Goal: Task Accomplishment & Management: Manage account settings

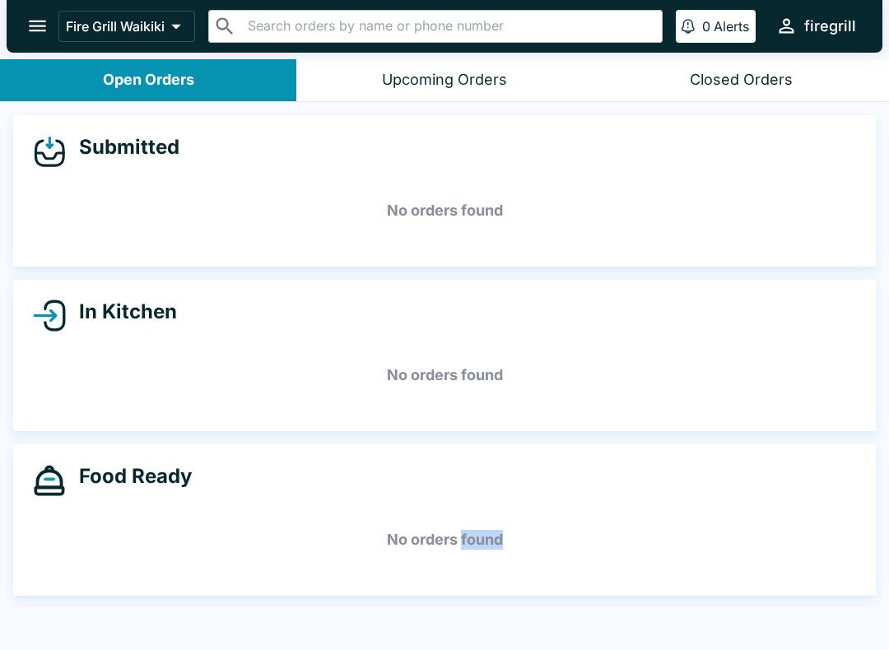
click at [872, 629] on div "Submitted No orders found In Kitchen No orders found Food Ready No orders found" at bounding box center [444, 378] width 889 height 552
click at [40, 23] on icon "open drawer" at bounding box center [37, 26] width 22 height 22
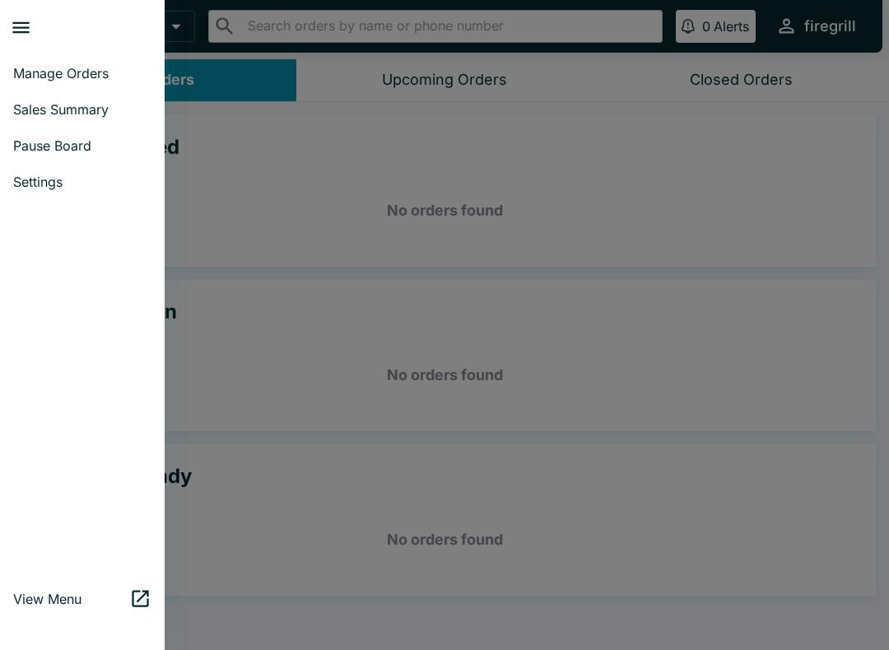
click at [74, 156] on link "Pause Board" at bounding box center [82, 146] width 165 height 36
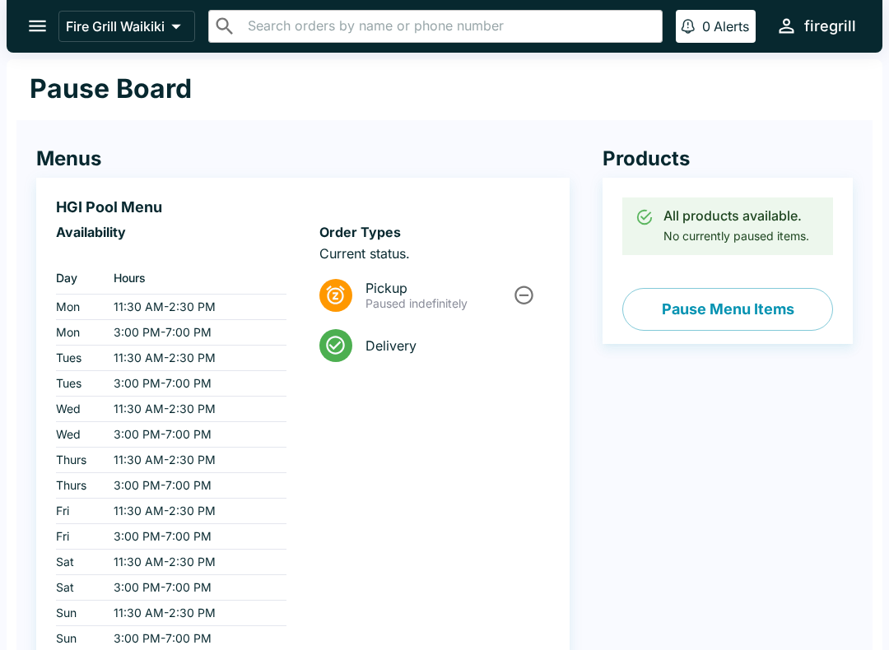
click at [743, 317] on button "Pause Menu Items" at bounding box center [727, 309] width 211 height 43
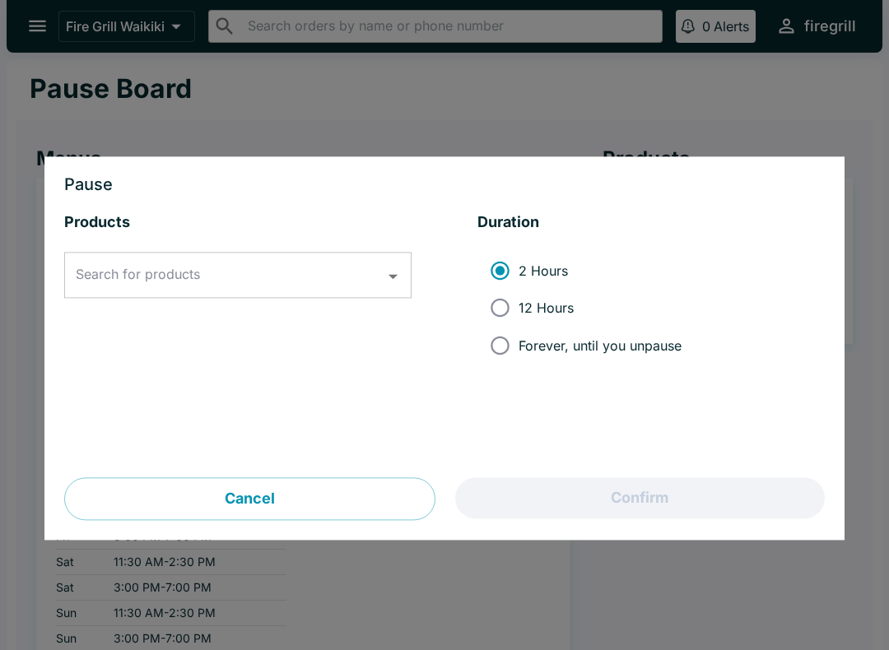
click at [367, 278] on input "Search for products" at bounding box center [226, 274] width 308 height 31
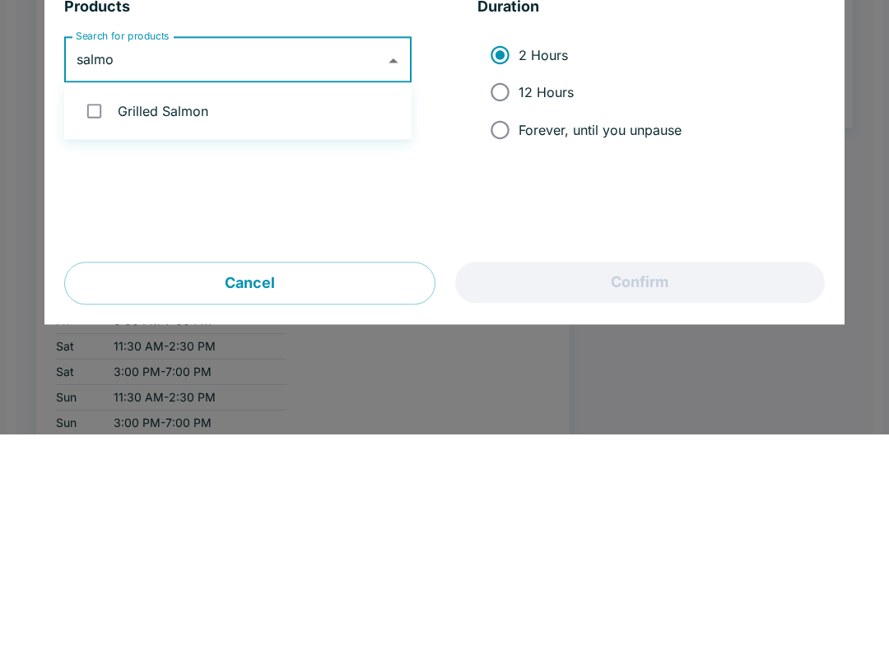
type input "salmon"
click at [100, 310] on input "checkbox" at bounding box center [94, 327] width 34 height 34
checkbox input "true"
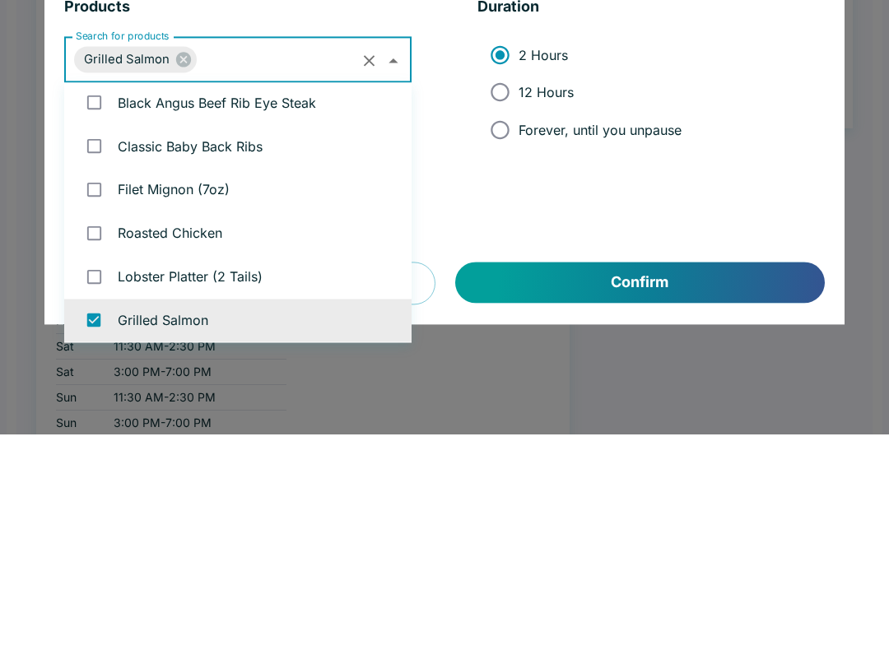
click at [685, 478] on button "Confirm" at bounding box center [640, 498] width 370 height 41
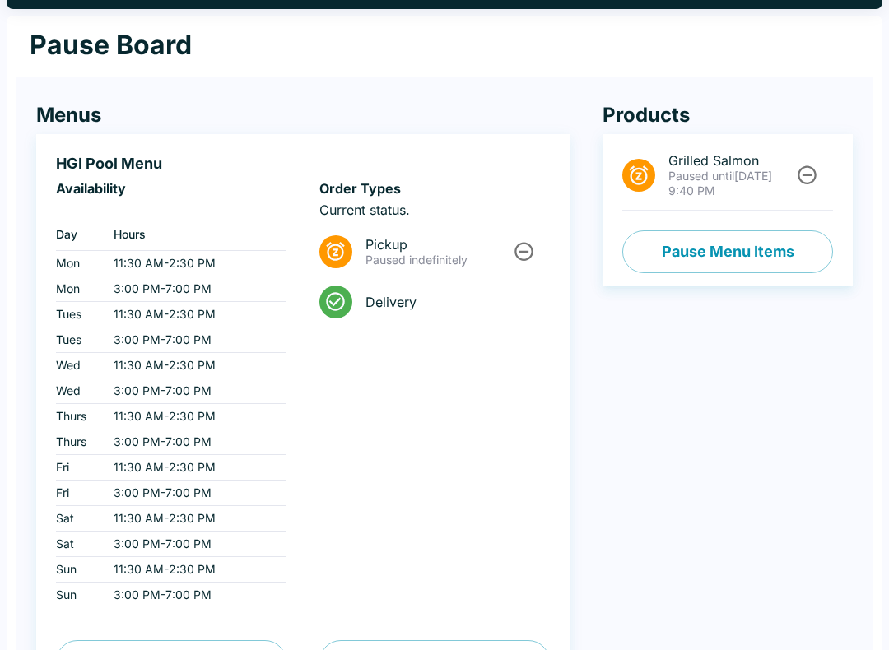
scroll to position [0, 0]
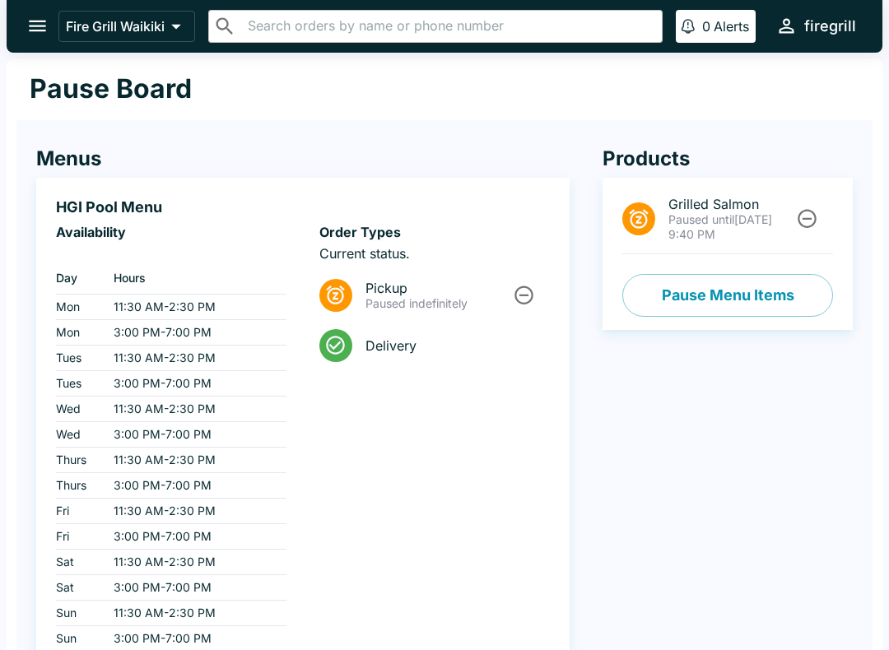
click at [26, 33] on button "open drawer" at bounding box center [37, 26] width 42 height 42
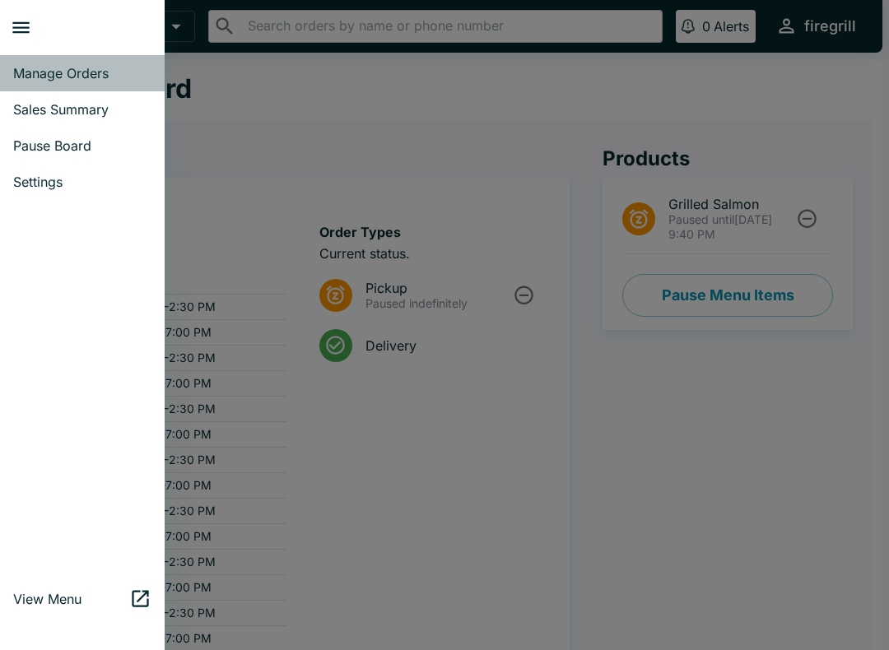
click at [33, 77] on span "Manage Orders" at bounding box center [82, 73] width 138 height 16
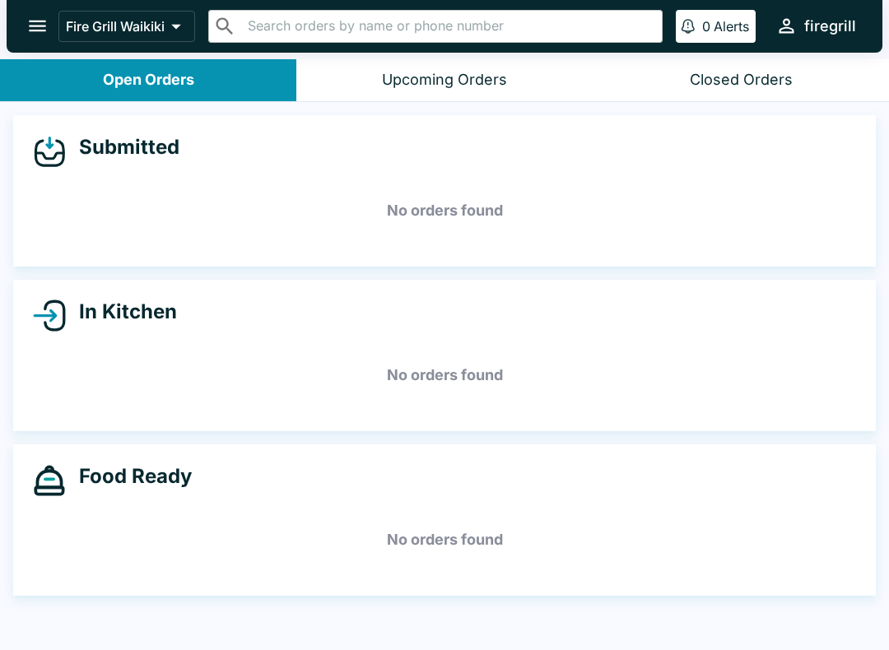
click at [39, 21] on icon "open drawer" at bounding box center [37, 26] width 22 height 22
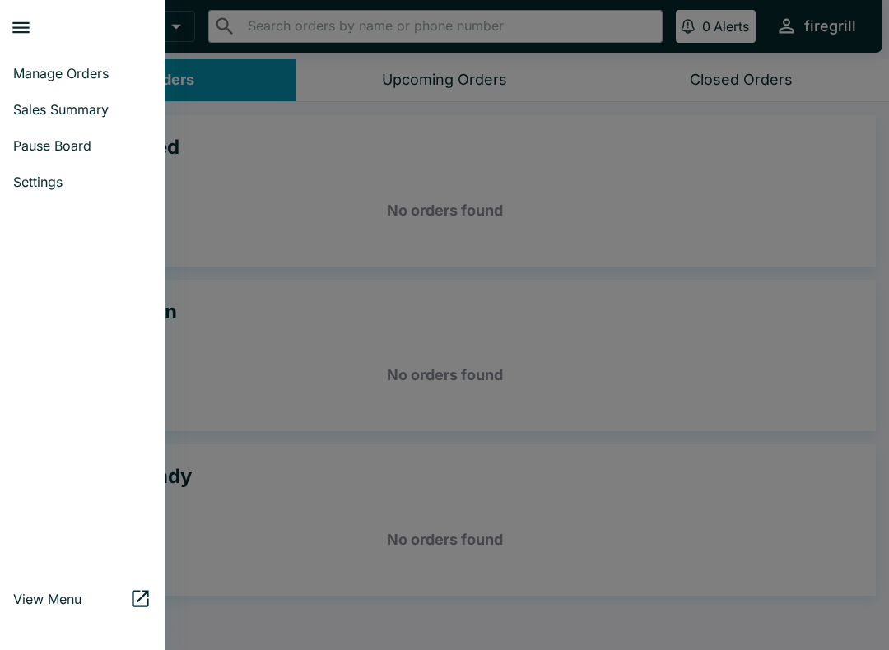
click at [53, 137] on span "Pause Board" at bounding box center [82, 145] width 138 height 16
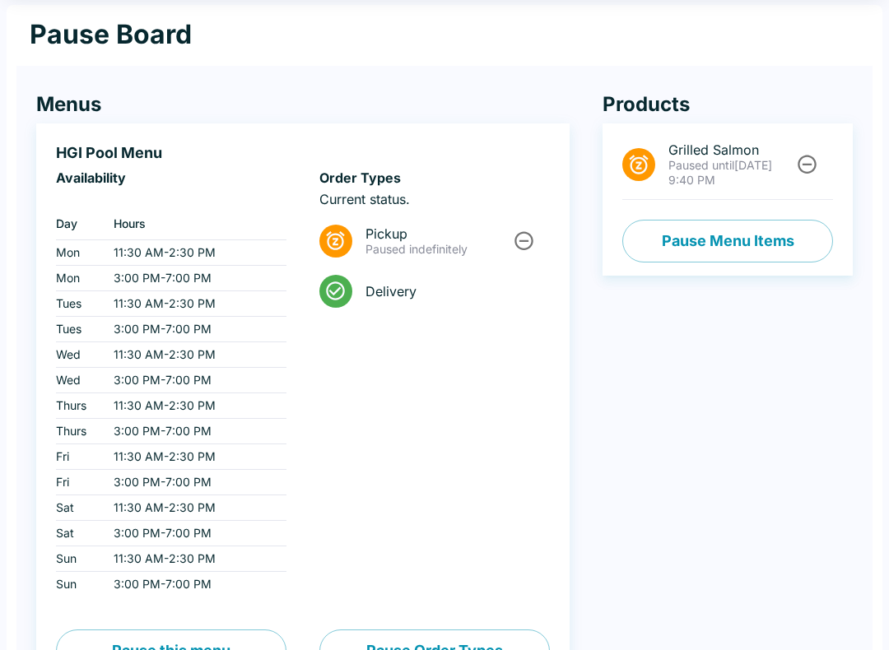
scroll to position [54, 0]
click at [464, 432] on div "Order Types Current status. Pickup Paused indefinitely Delivery" at bounding box center [434, 383] width 231 height 427
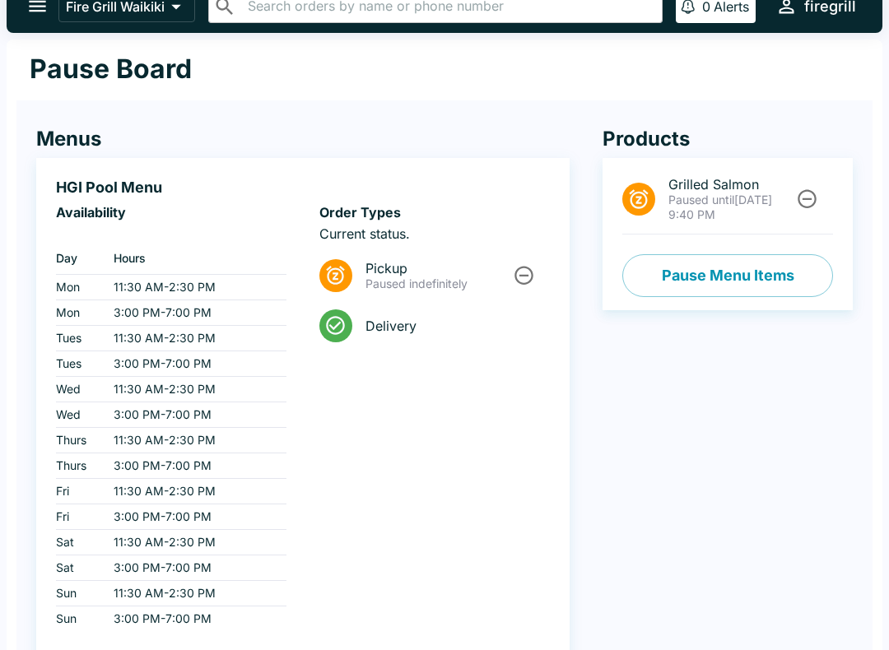
scroll to position [17, 0]
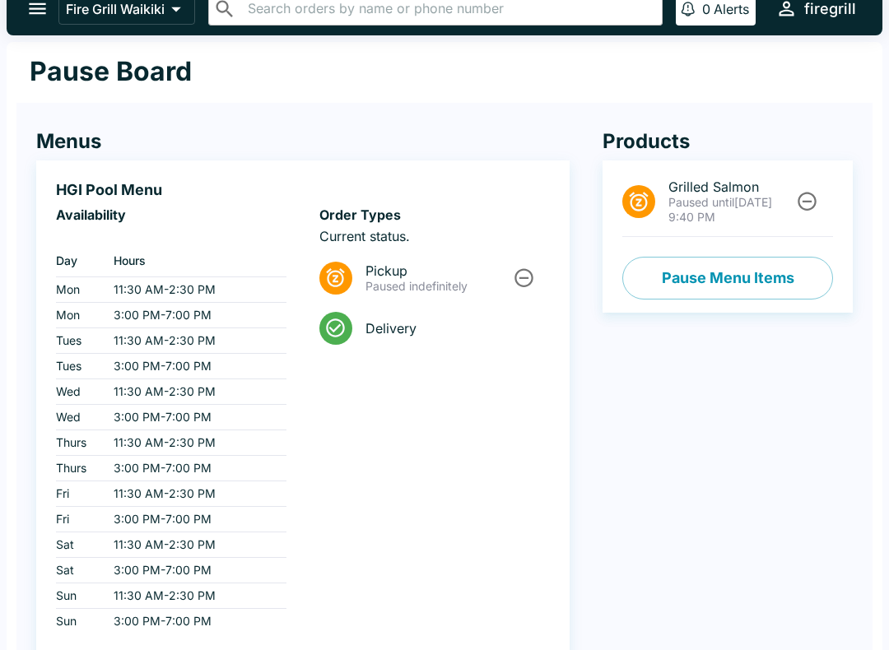
click at [794, 277] on button "Pause Menu Items" at bounding box center [727, 278] width 211 height 43
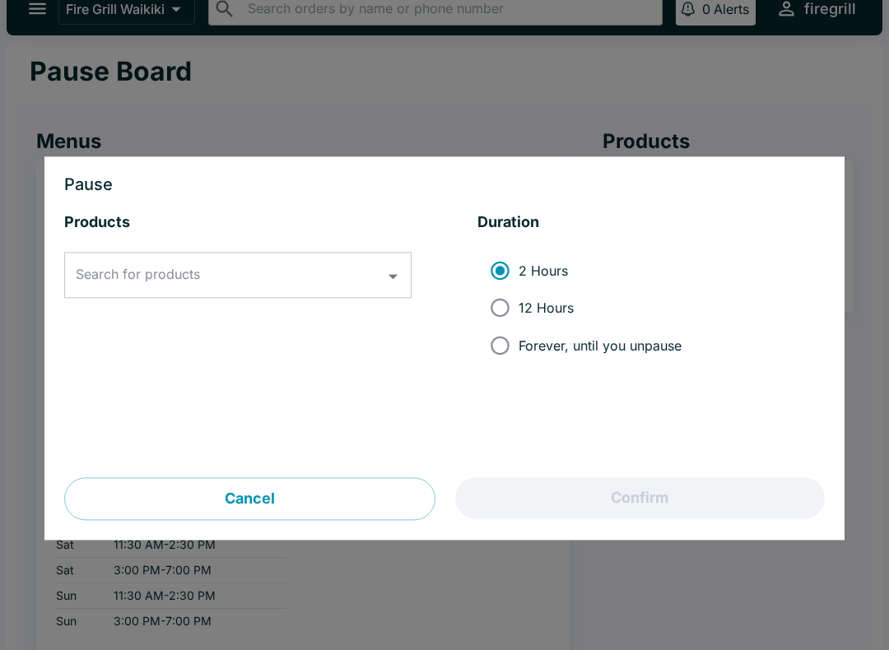
click at [341, 278] on input "Search for products" at bounding box center [226, 274] width 308 height 31
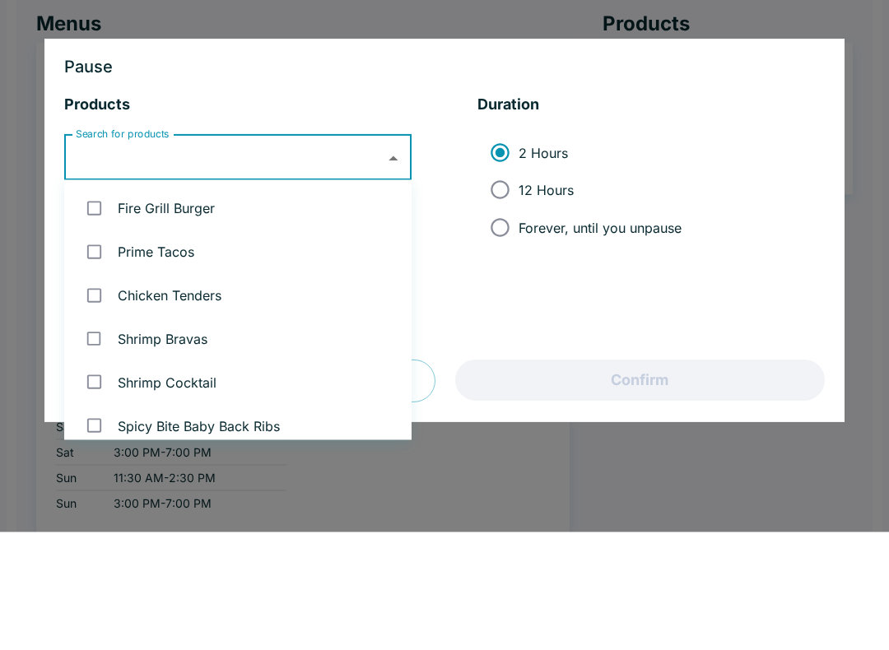
click at [884, 123] on div at bounding box center [444, 325] width 889 height 650
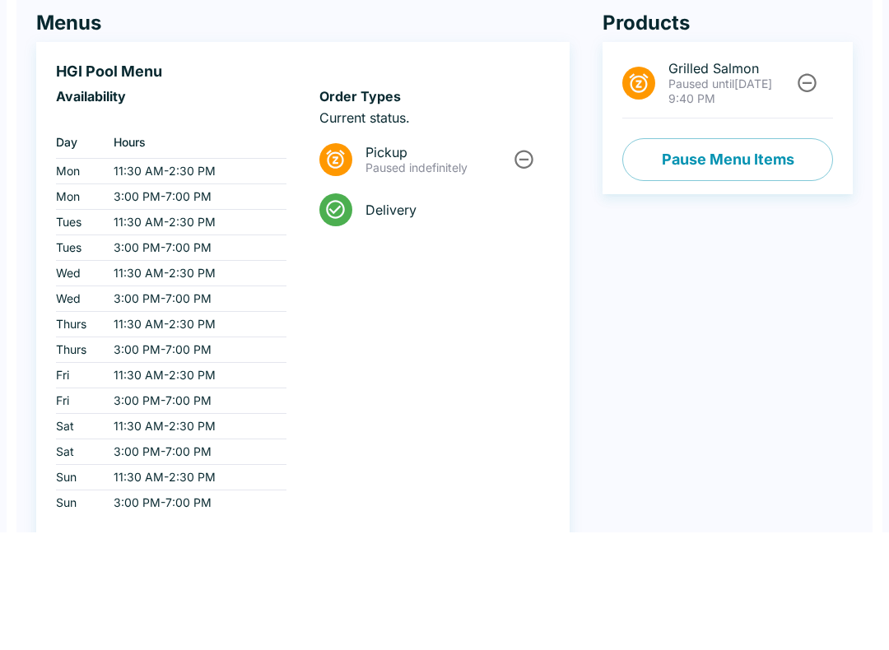
scroll to position [136, 0]
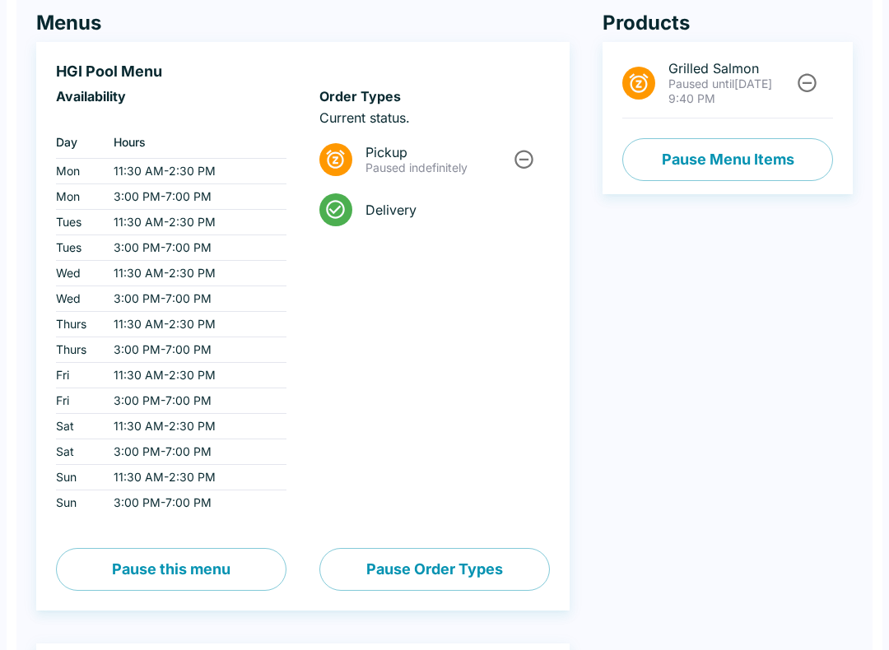
click at [700, 150] on button "Pause Menu Items" at bounding box center [727, 159] width 211 height 43
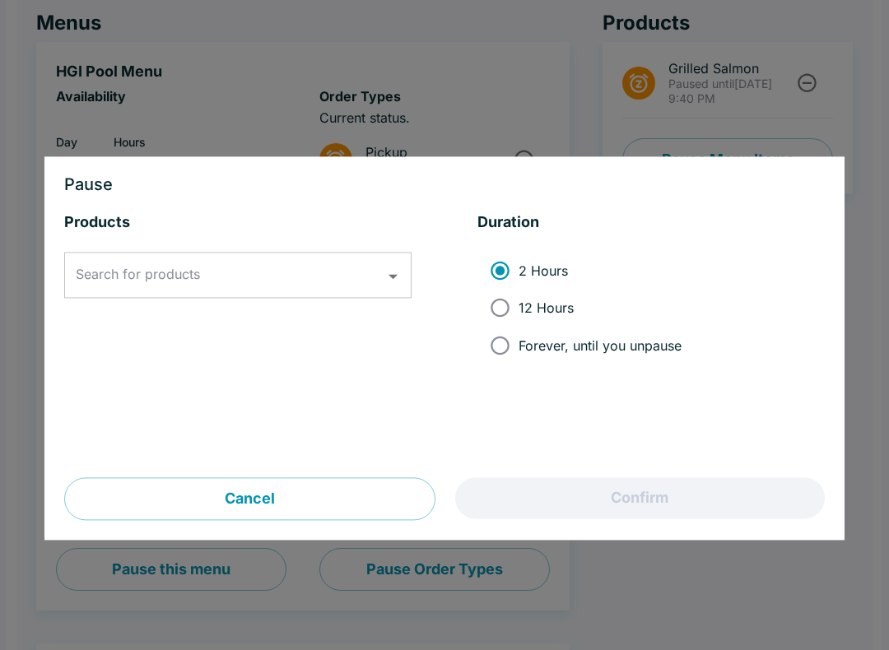
click at [269, 489] on button "Cancel" at bounding box center [249, 499] width 371 height 43
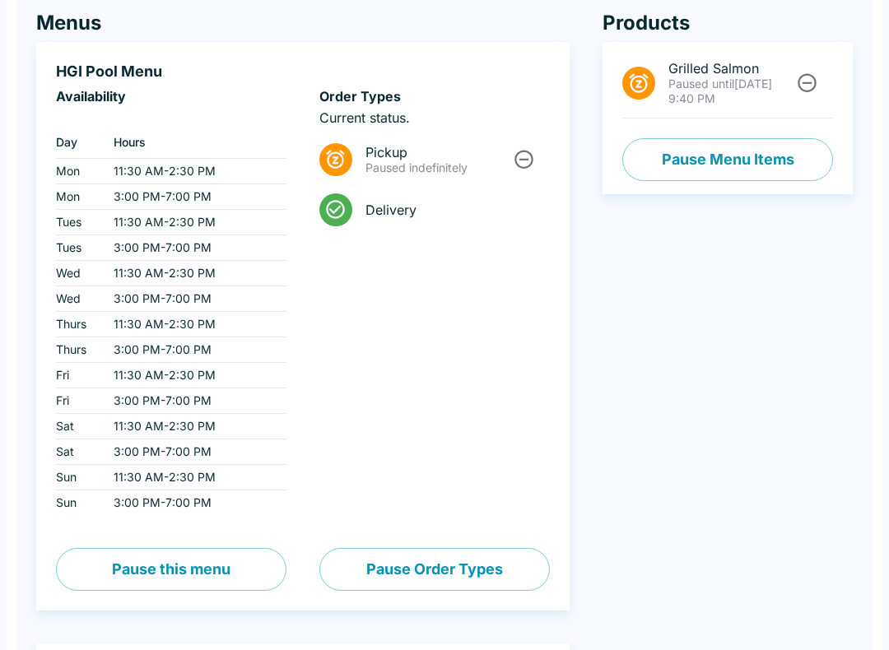
click at [566, 384] on div "HGI Pool Menu Availability ‏ Day Hours Mon 11:30 AM - 2:30 PM Mon 3:00 PM - 7:0…" at bounding box center [303, 326] width 534 height 569
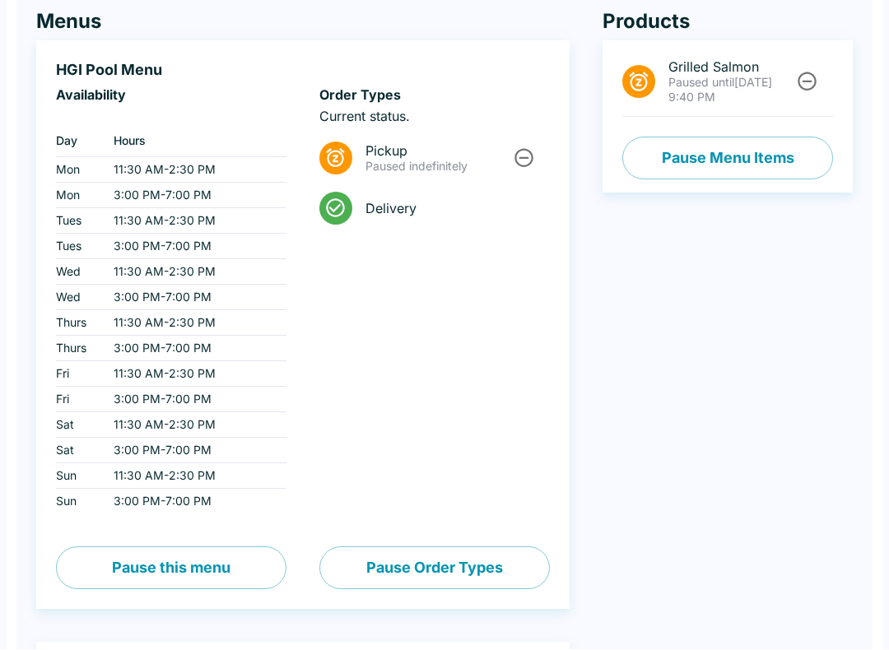
scroll to position [137, 0]
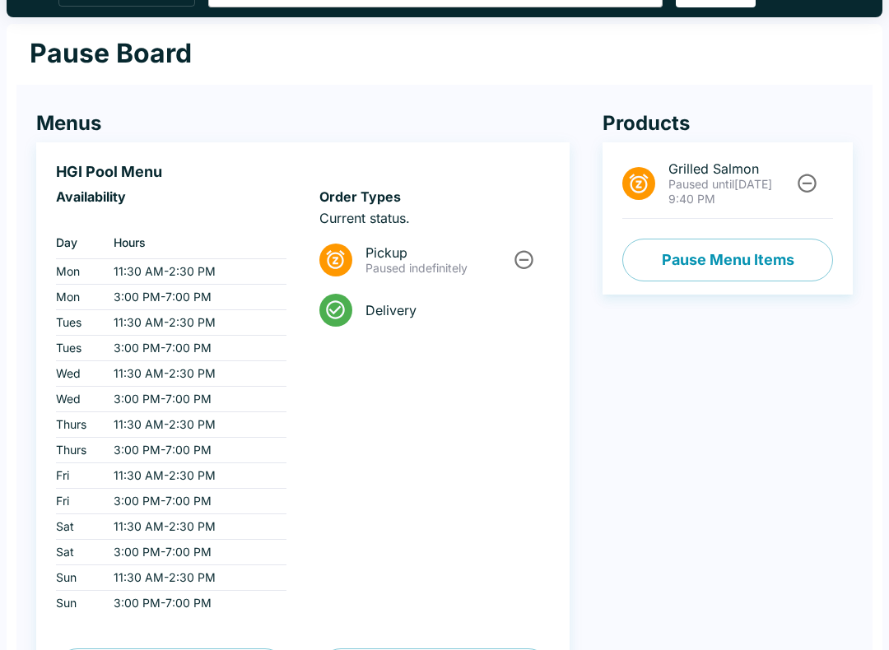
scroll to position [0, 0]
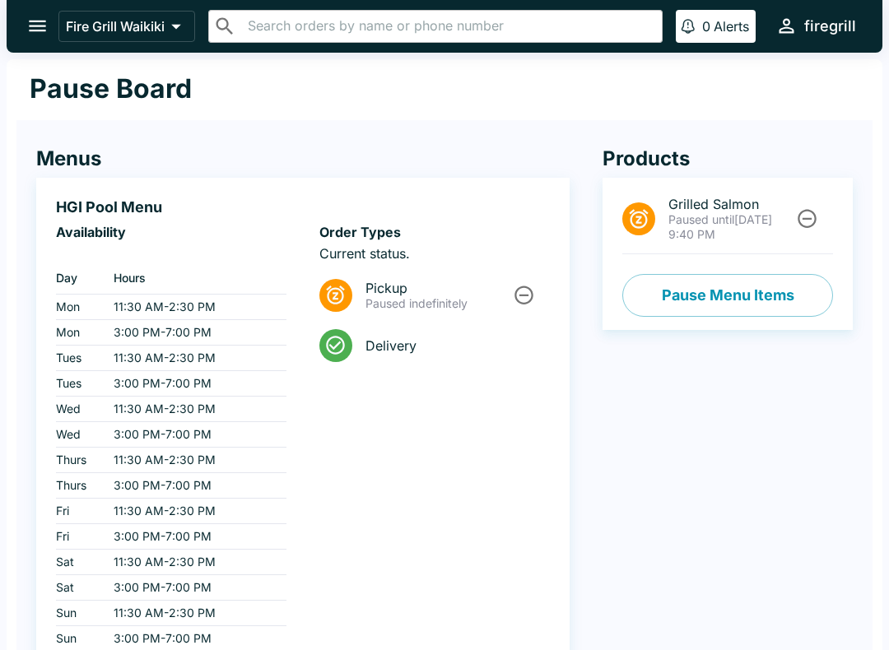
click at [39, 21] on icon "open drawer" at bounding box center [37, 26] width 22 height 22
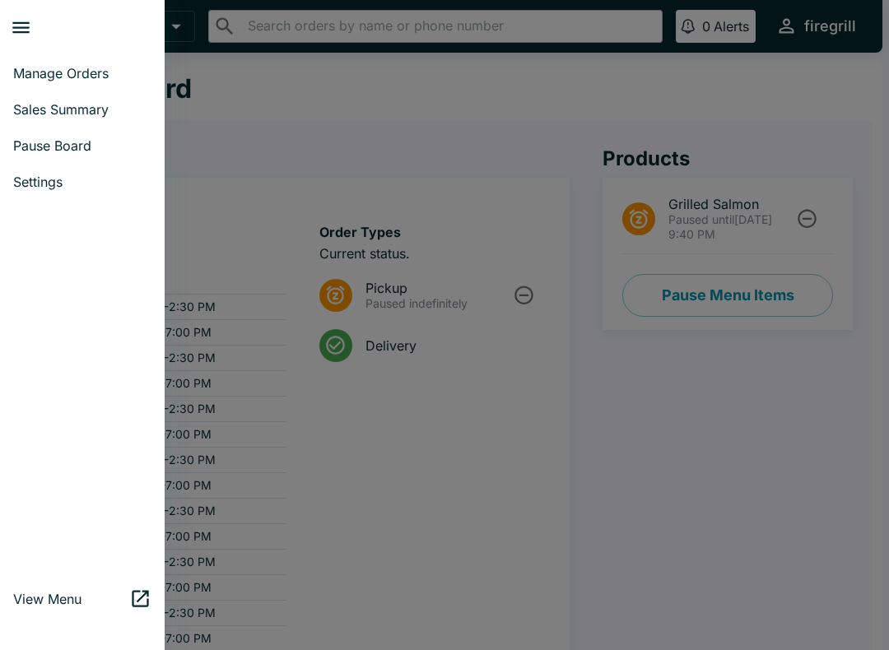
click at [70, 68] on span "Manage Orders" at bounding box center [82, 73] width 138 height 16
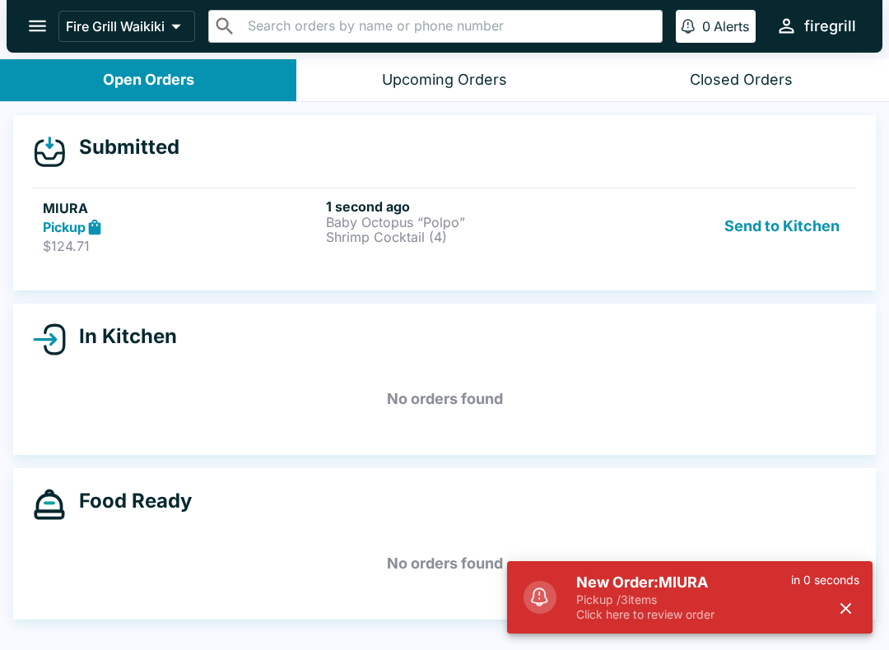
click at [739, 600] on p "Pickup / 3 items" at bounding box center [683, 600] width 215 height 15
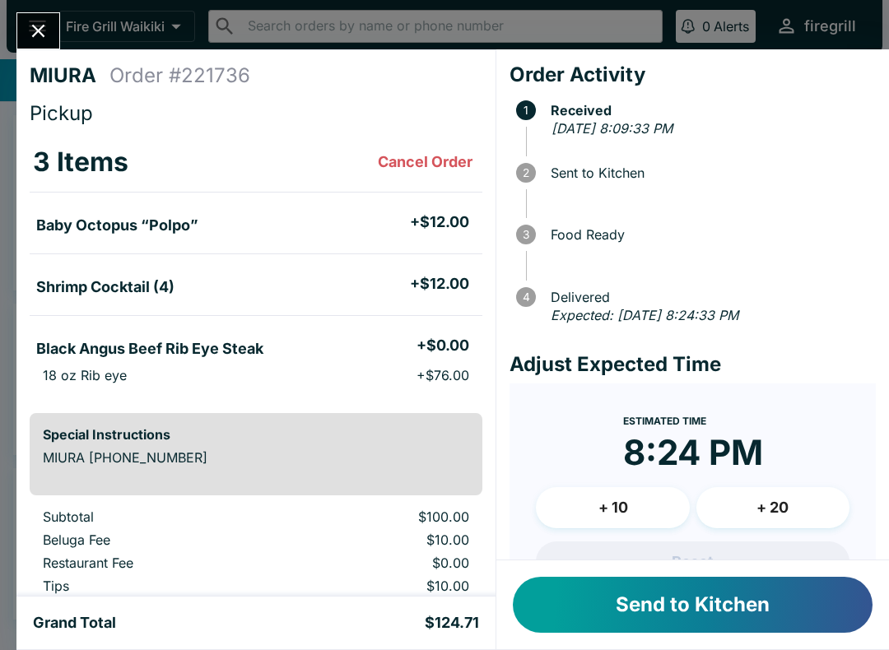
click at [763, 594] on button "Send to Kitchen" at bounding box center [693, 605] width 360 height 56
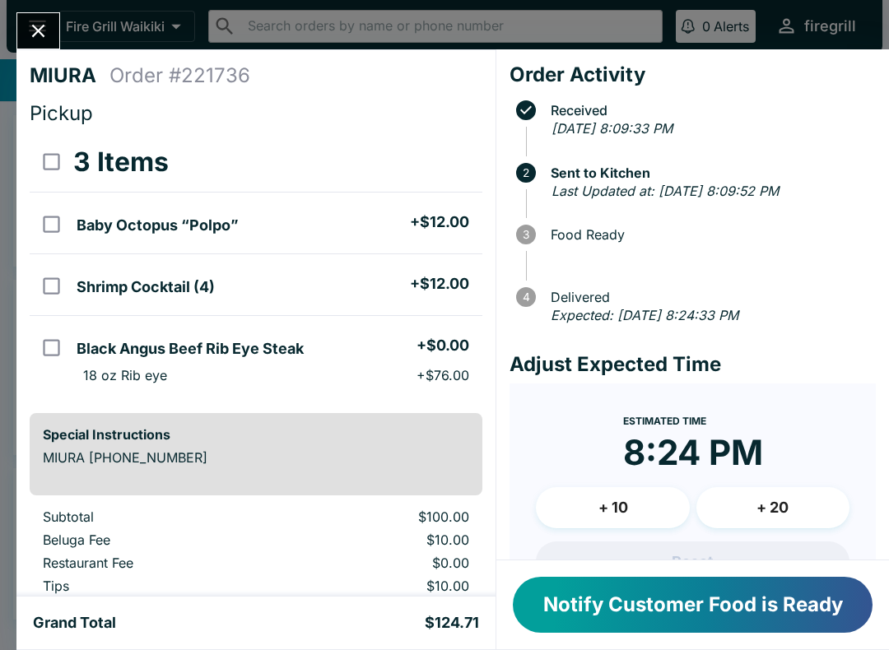
click at [822, 619] on button "Notify Customer Food is Ready" at bounding box center [693, 605] width 360 height 56
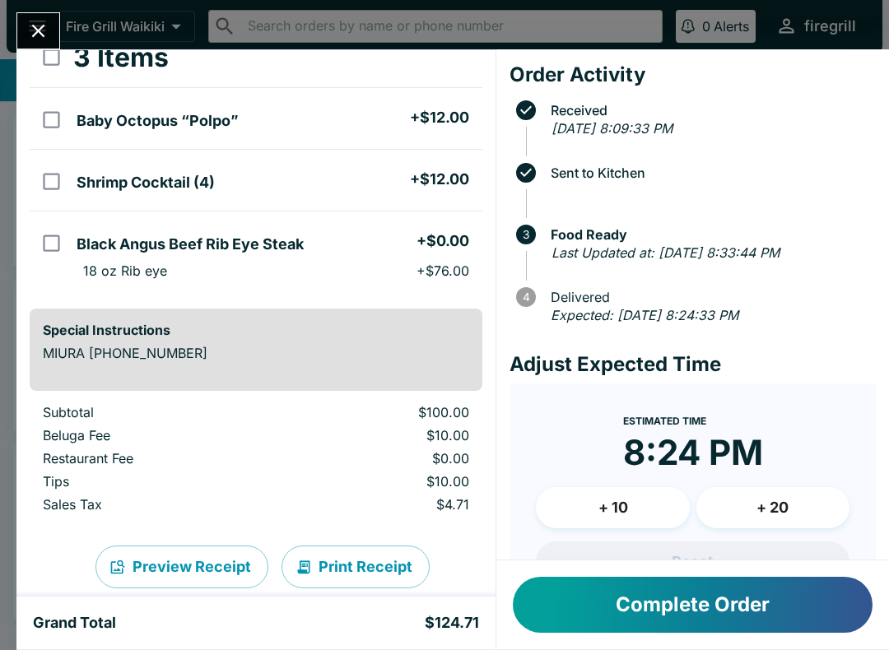
scroll to position [106, 0]
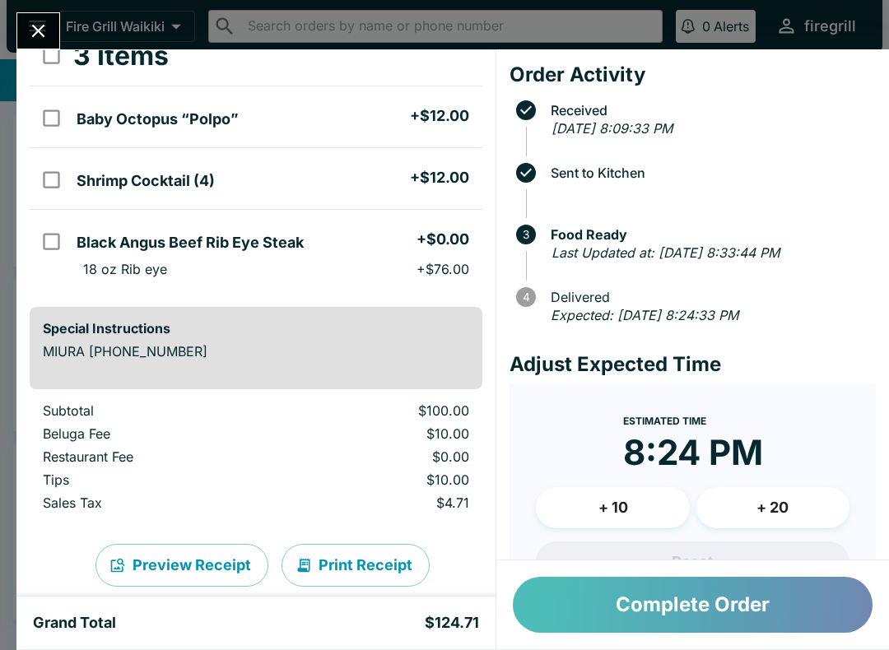
click at [681, 618] on button "Complete Order" at bounding box center [693, 605] width 360 height 56
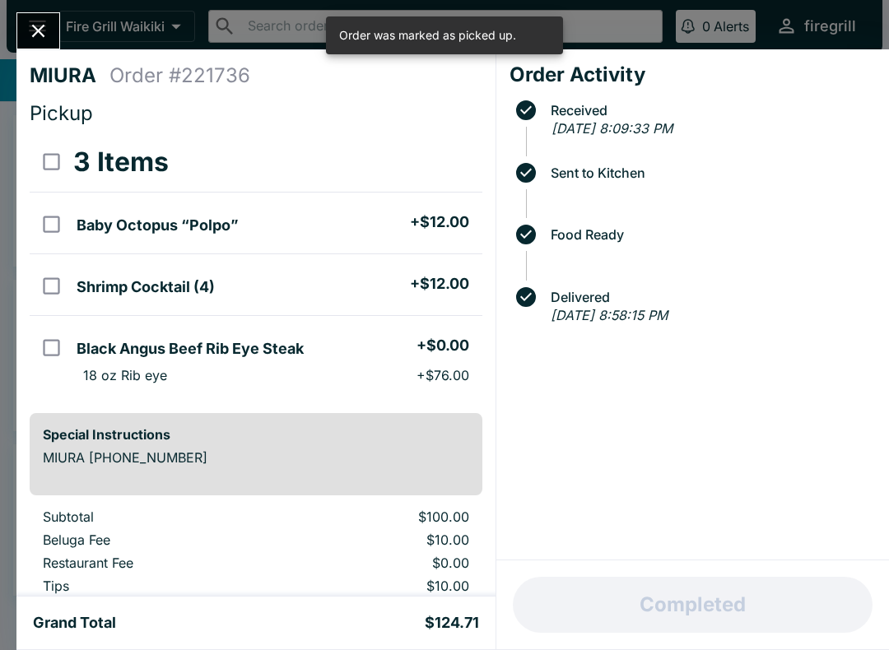
scroll to position [0, 0]
click at [35, 33] on icon "Close" at bounding box center [38, 31] width 22 height 22
